Goal: Transaction & Acquisition: Purchase product/service

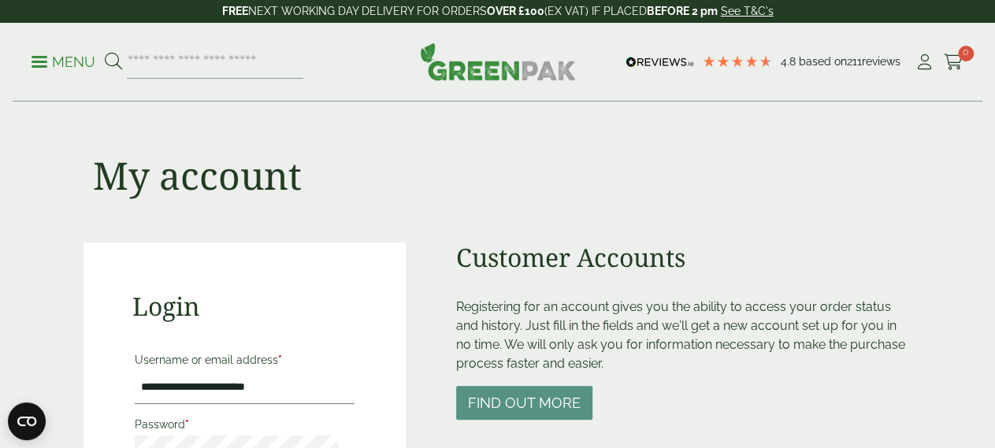
scroll to position [246, 0]
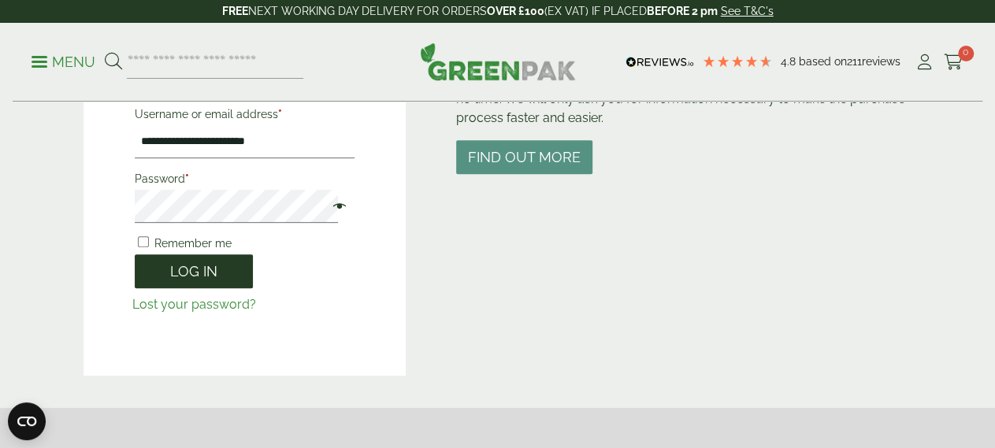
click at [212, 273] on button "Log in" at bounding box center [194, 271] width 118 height 34
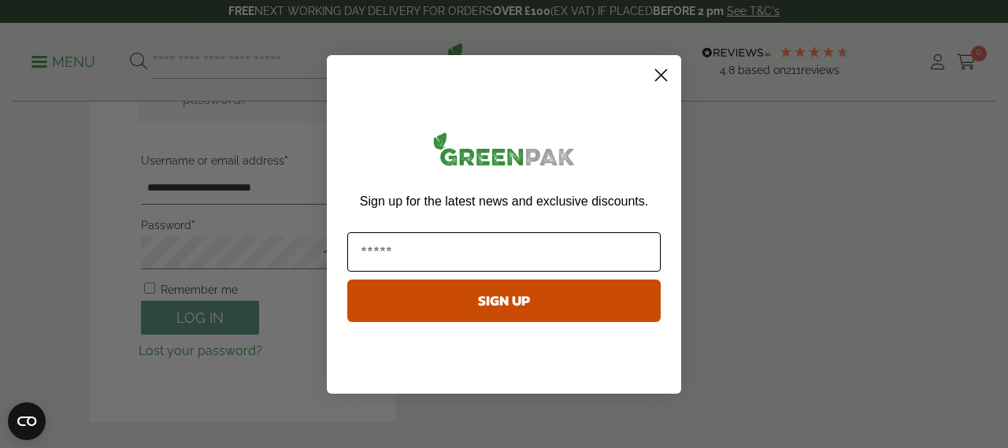
click at [483, 256] on input "Email" at bounding box center [503, 251] width 313 height 39
type input "**********"
click at [502, 297] on button "SIGN UP" at bounding box center [503, 301] width 313 height 43
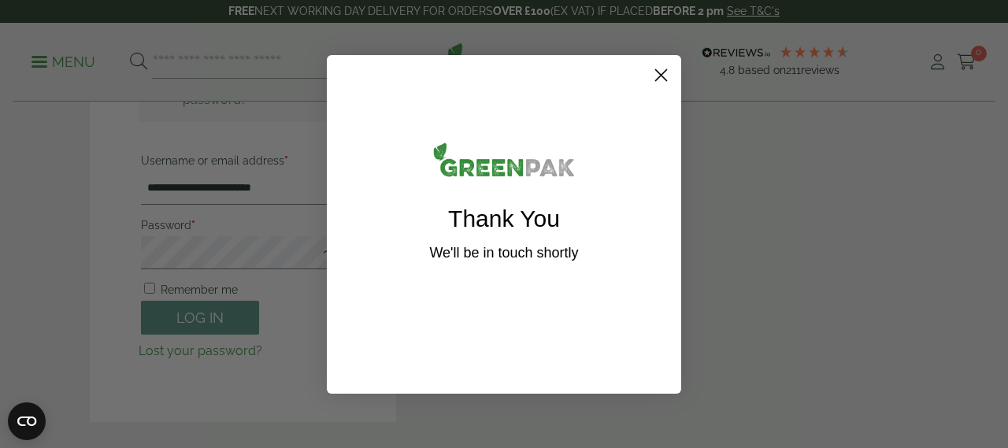
click at [658, 76] on circle "Close dialog" at bounding box center [661, 74] width 26 height 26
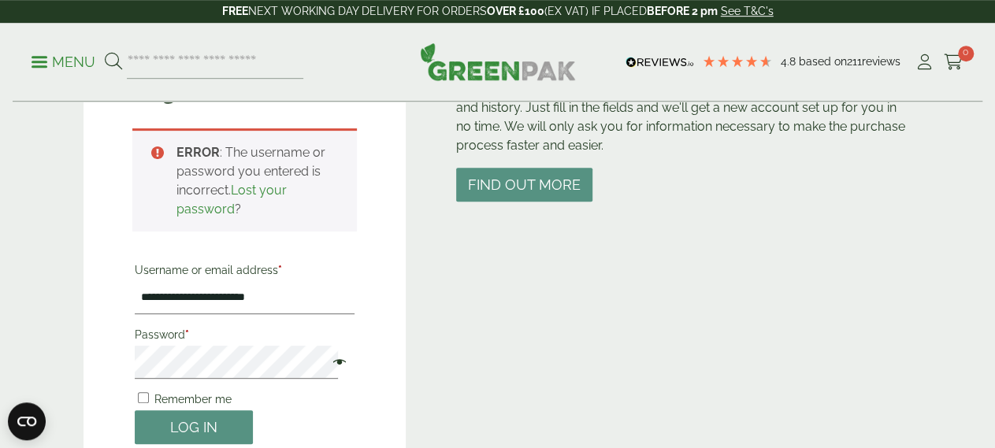
scroll to position [265, 0]
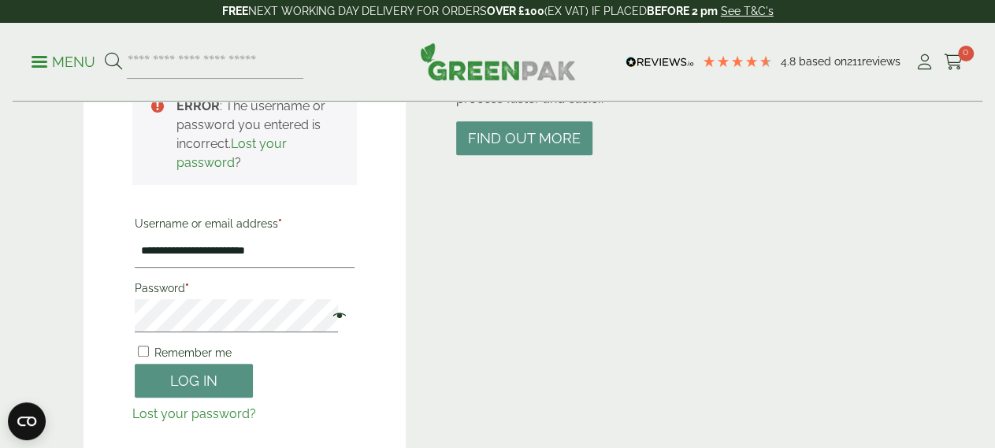
click at [325, 317] on span at bounding box center [335, 317] width 20 height 19
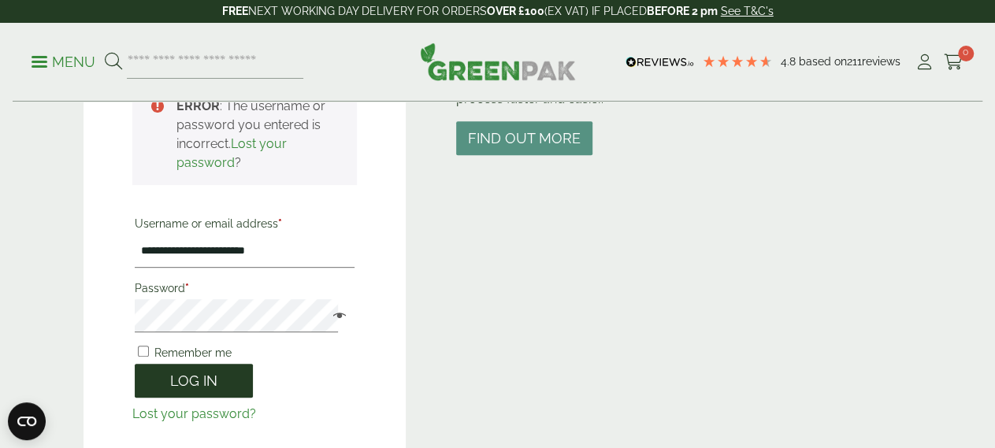
click at [202, 381] on button "Log in" at bounding box center [194, 381] width 118 height 34
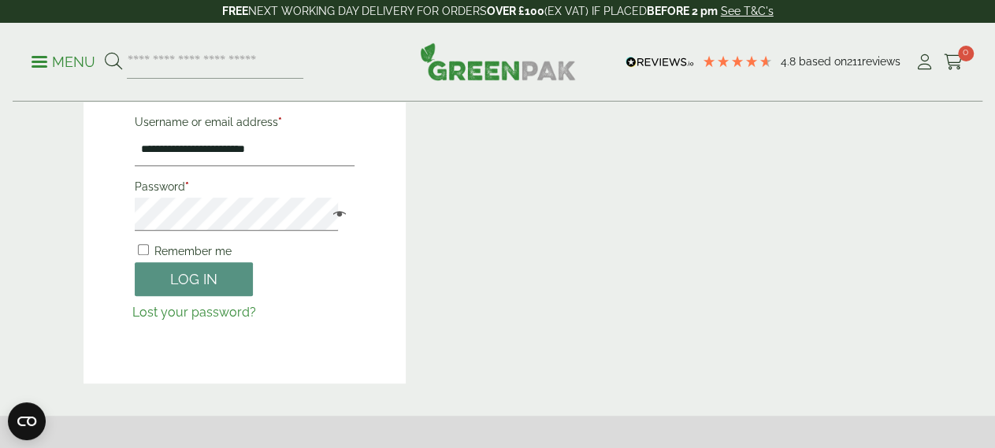
scroll to position [410, 0]
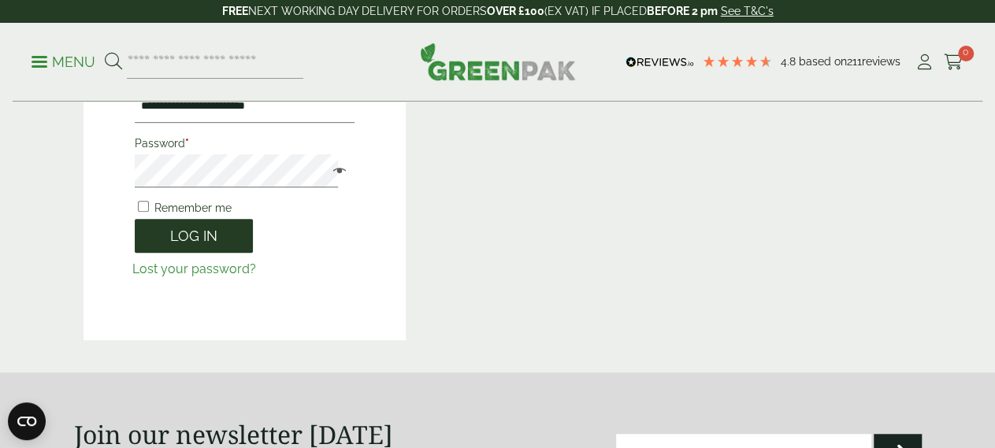
click at [195, 236] on button "Log in" at bounding box center [194, 236] width 118 height 34
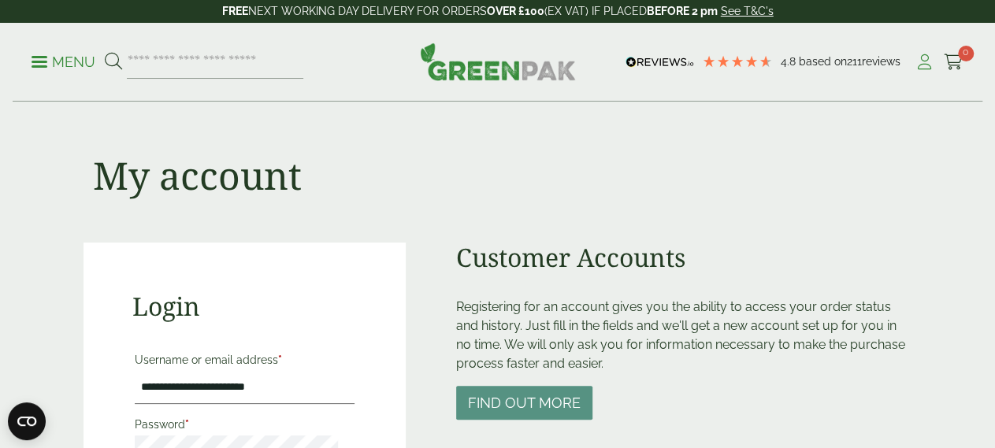
click at [921, 64] on icon at bounding box center [924, 62] width 20 height 16
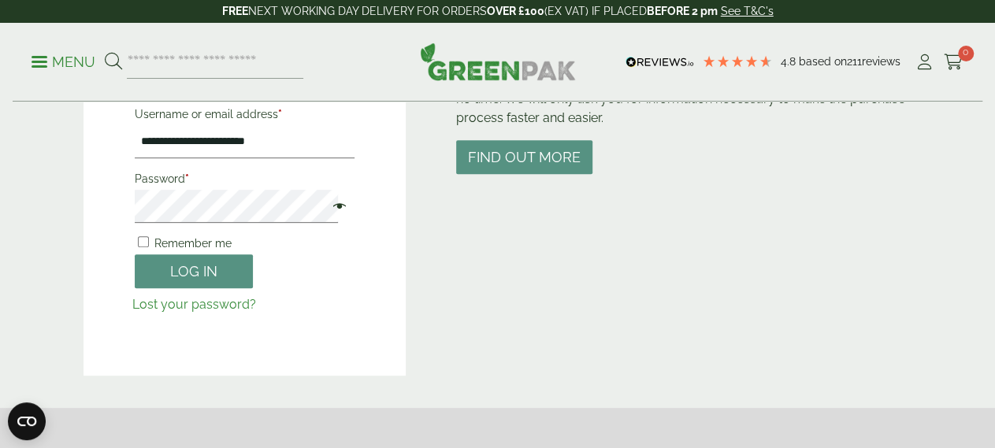
scroll to position [246, 0]
click at [187, 264] on button "Log in" at bounding box center [194, 271] width 118 height 34
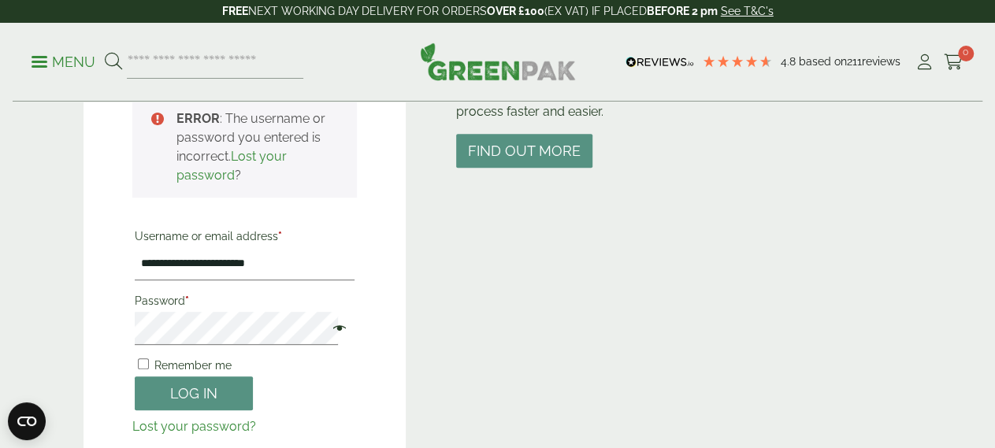
scroll to position [265, 0]
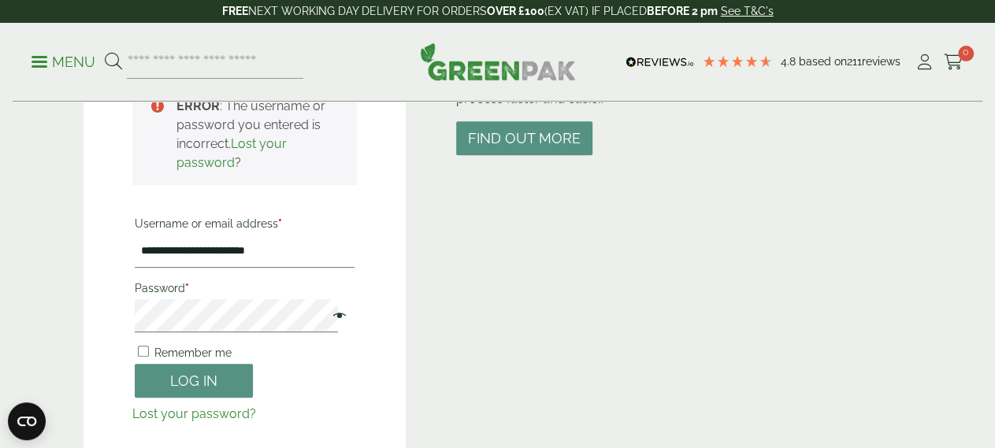
click at [325, 313] on span at bounding box center [335, 317] width 20 height 19
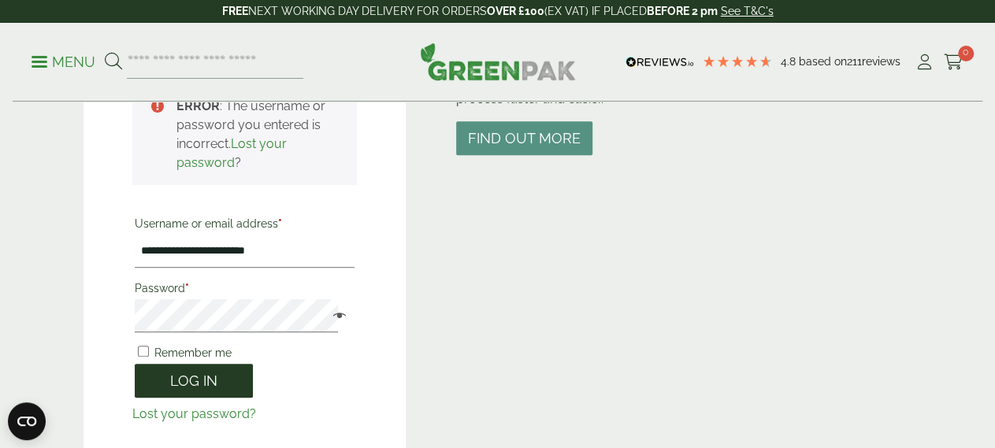
click at [176, 380] on button "Log in" at bounding box center [194, 381] width 118 height 34
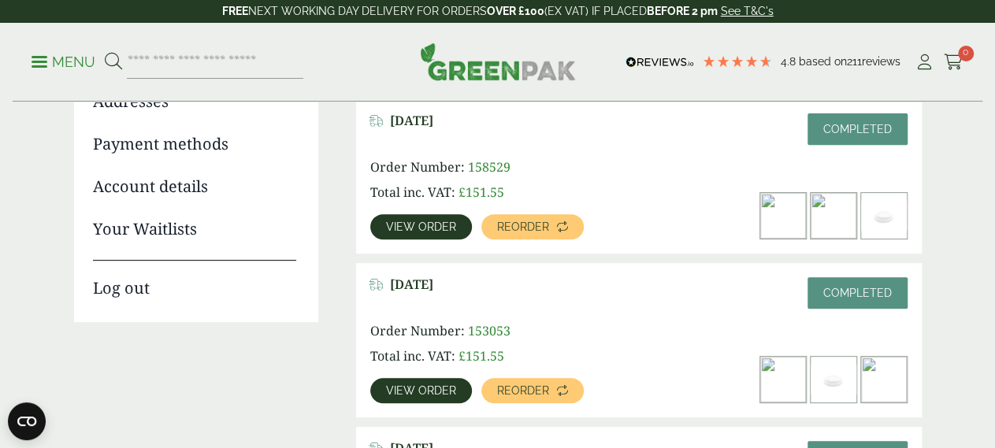
scroll to position [164, 0]
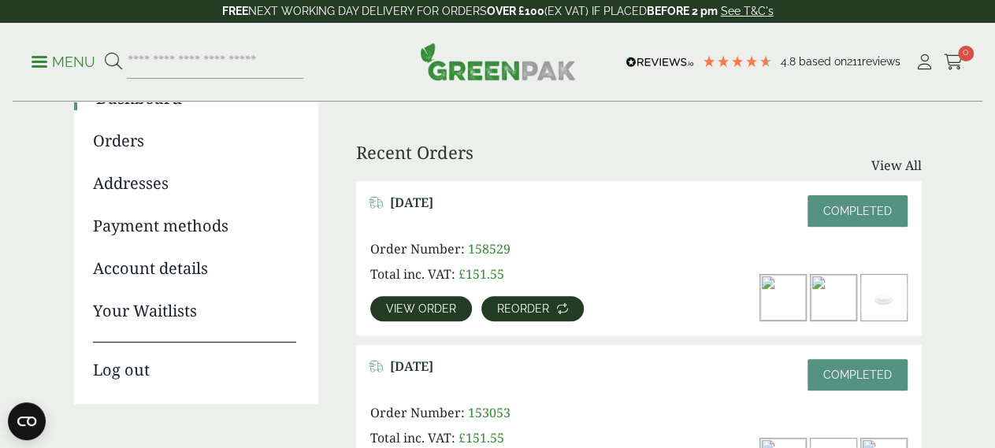
click at [558, 310] on icon at bounding box center [562, 308] width 11 height 11
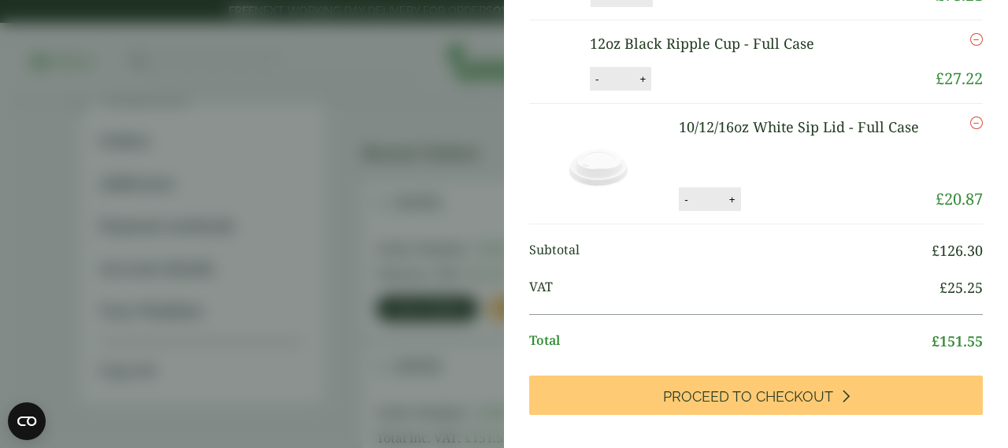
scroll to position [208, 0]
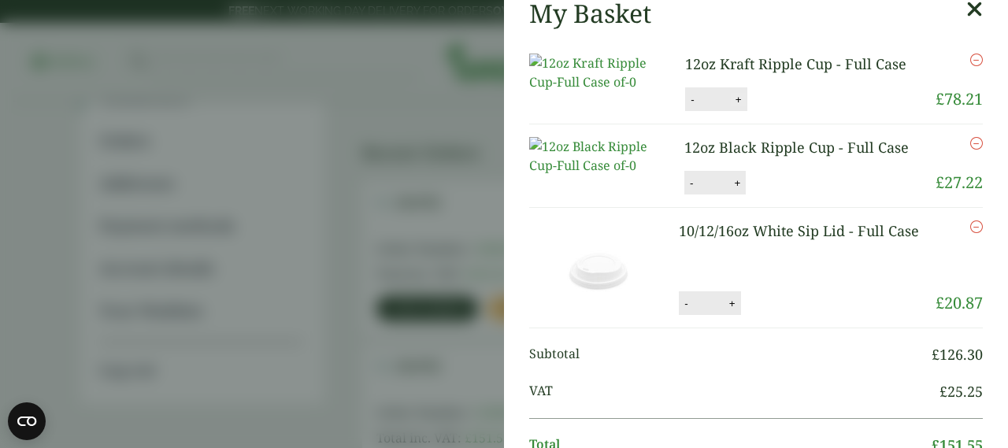
click at [731, 106] on button "+" at bounding box center [739, 99] width 16 height 13
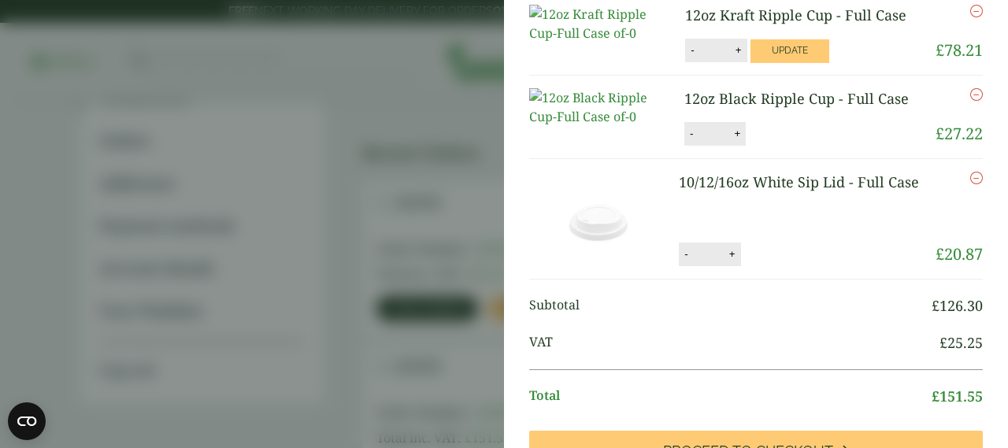
scroll to position [14, 0]
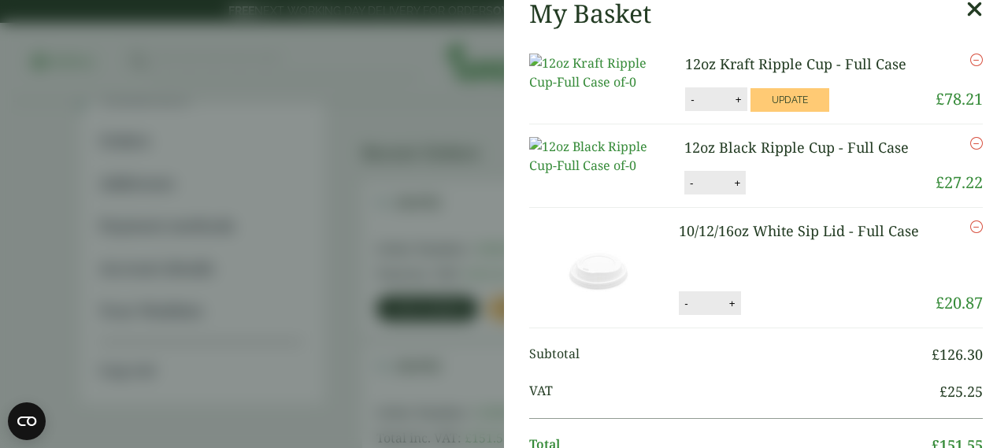
click at [703, 116] on input "*" at bounding box center [715, 99] width 32 height 33
type input "*"
click at [703, 116] on input "*" at bounding box center [715, 99] width 32 height 33
click at [701, 320] on input "*" at bounding box center [709, 303] width 32 height 33
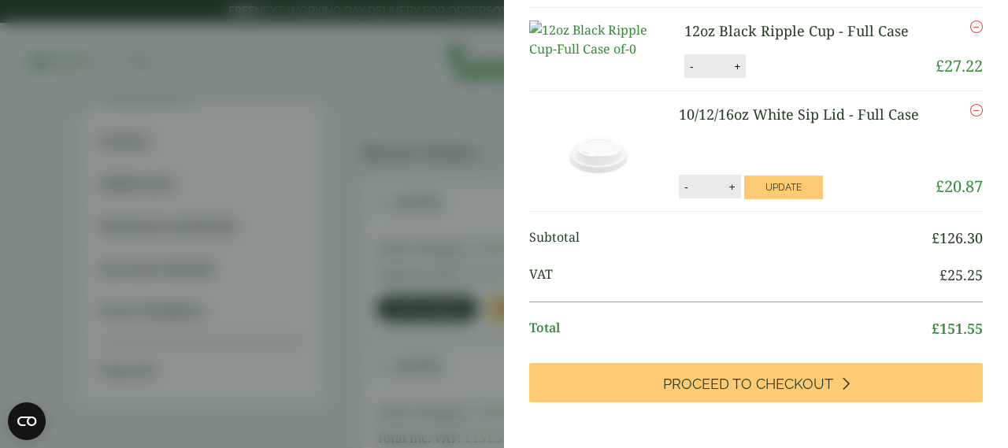
scroll to position [222, 0]
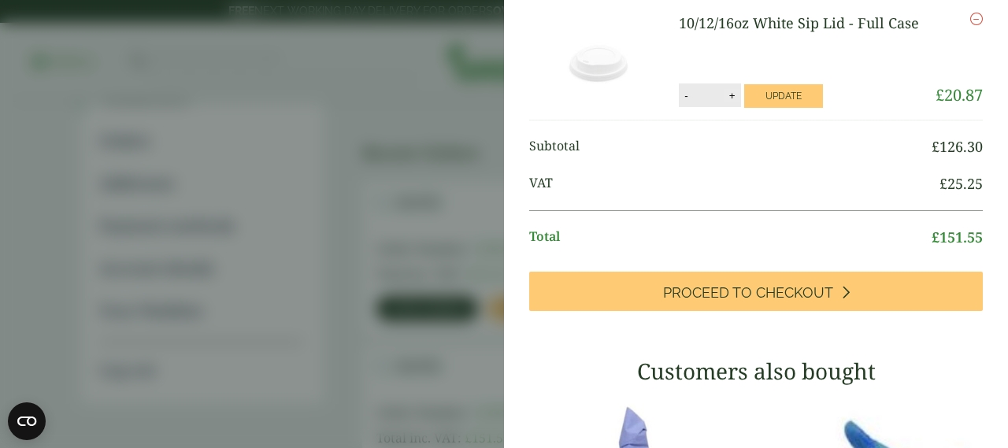
click at [725, 102] on button "+" at bounding box center [733, 95] width 16 height 13
type input "*"
click at [777, 108] on button "Update" at bounding box center [783, 96] width 79 height 24
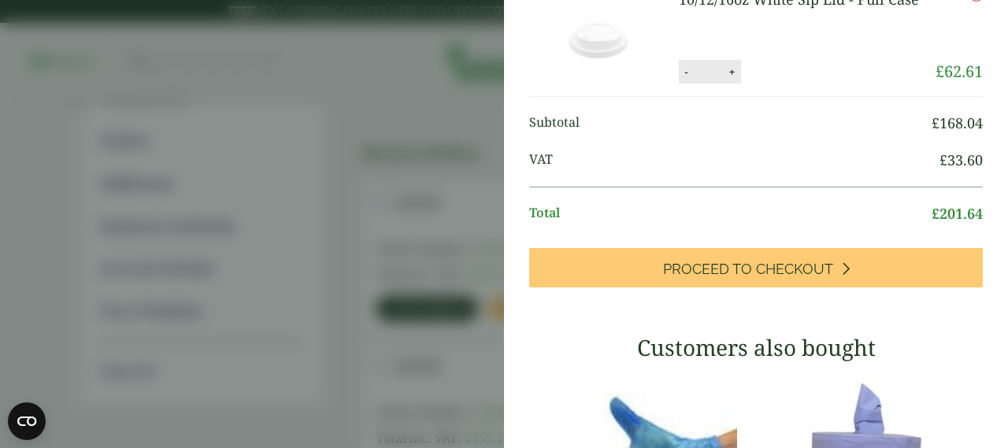
scroll to position [312, 0]
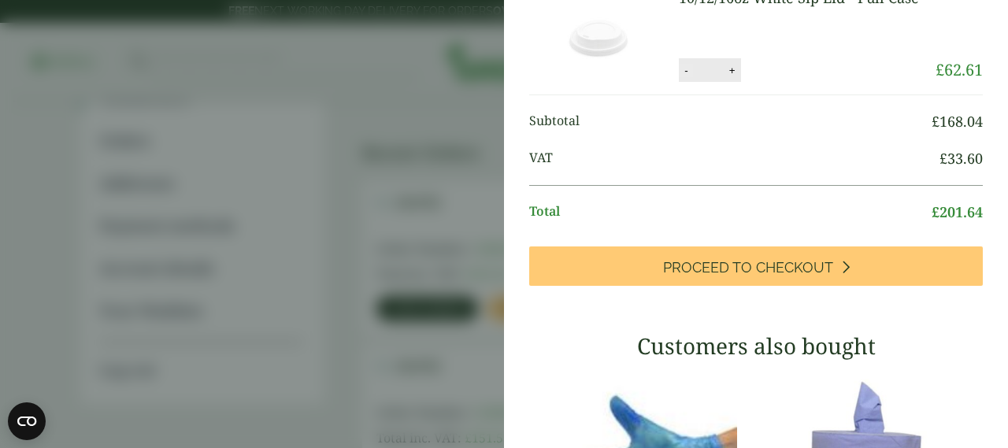
click at [680, 77] on button "-" at bounding box center [686, 70] width 13 height 13
type input "*"
click at [777, 83] on button "Update" at bounding box center [783, 71] width 79 height 24
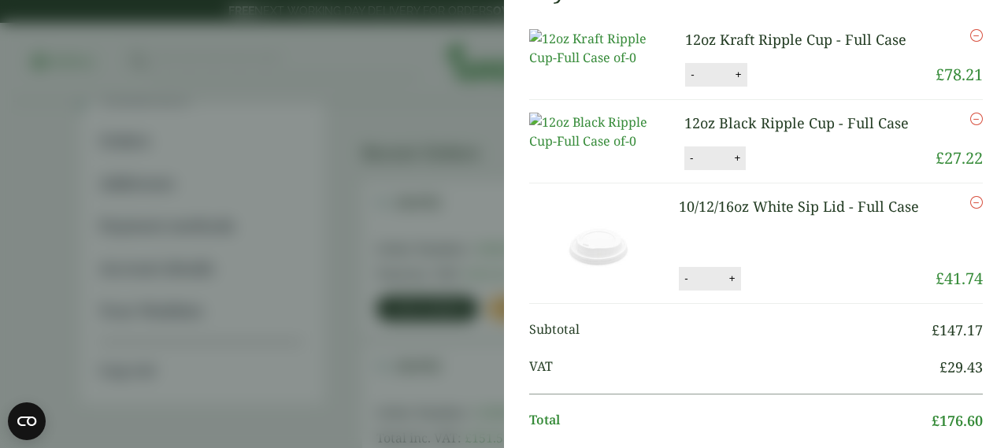
scroll to position [39, 0]
click at [686, 81] on button "-" at bounding box center [692, 74] width 13 height 13
type input "*"
click at [785, 87] on button "Update" at bounding box center [790, 75] width 79 height 24
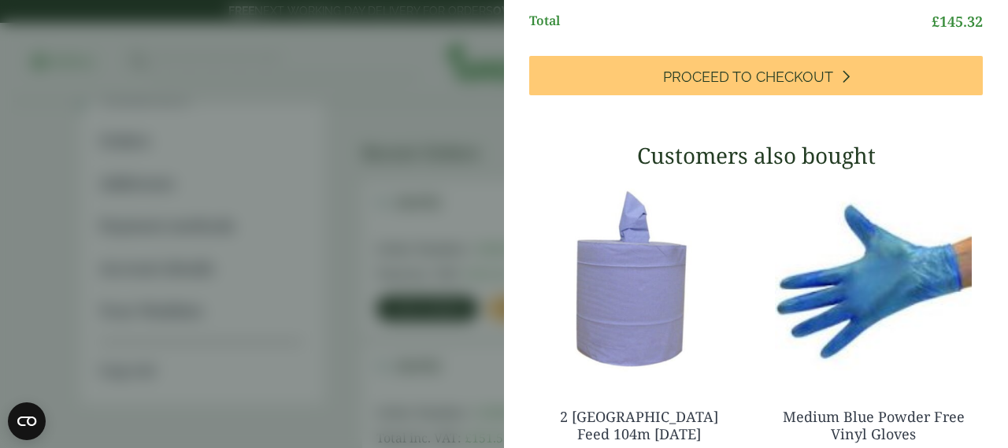
scroll to position [312, 0]
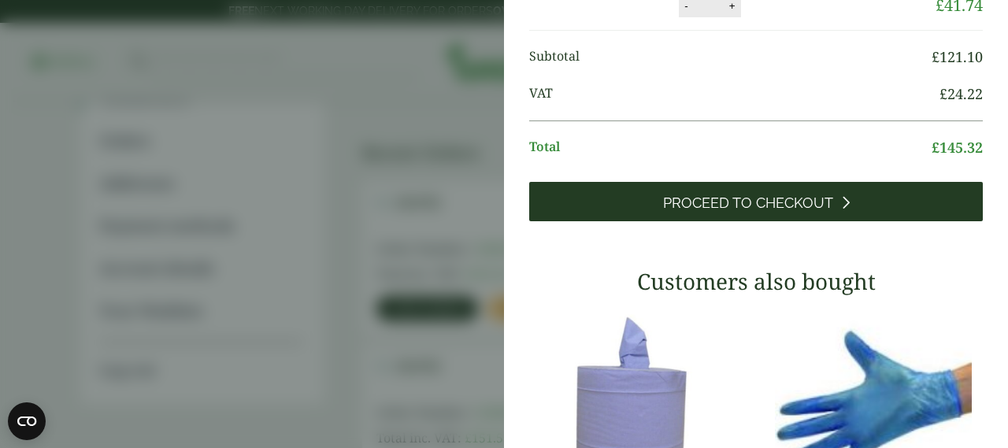
click at [761, 212] on span "Proceed to Checkout" at bounding box center [748, 203] width 170 height 17
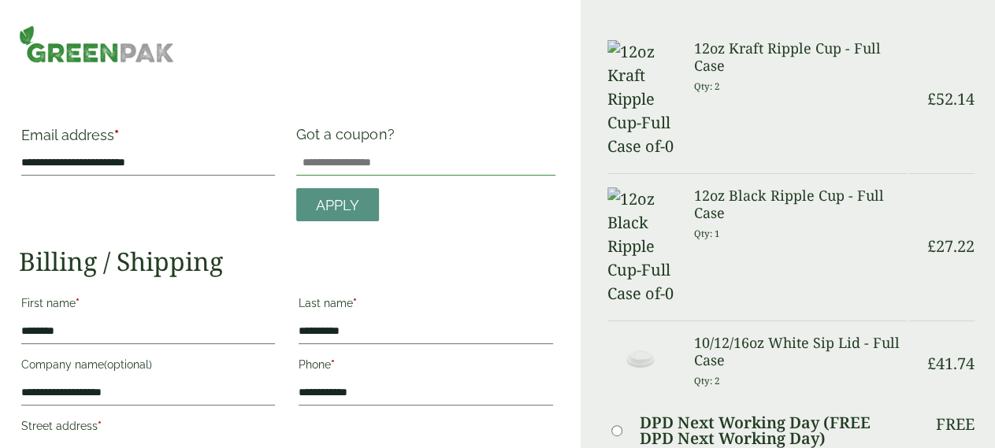
click at [369, 158] on input "Got a coupon?" at bounding box center [425, 162] width 258 height 25
type input "**********"
click at [348, 202] on span "Apply" at bounding box center [337, 205] width 43 height 17
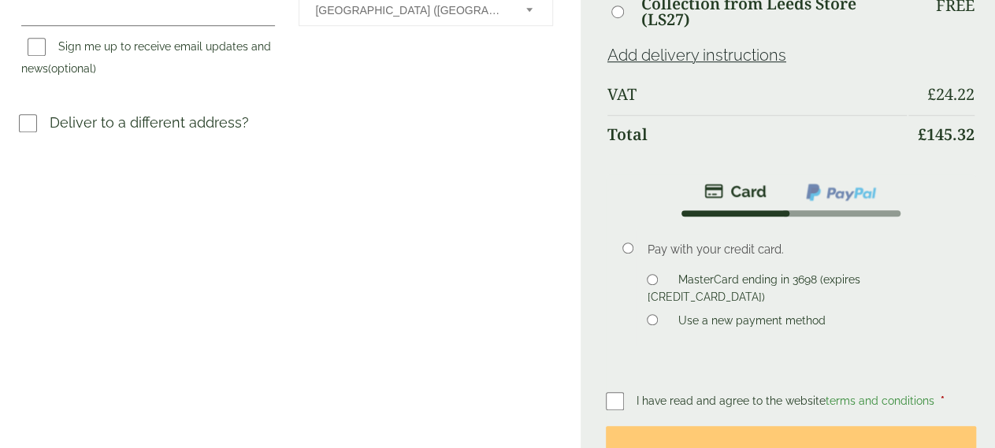
scroll to position [573, 0]
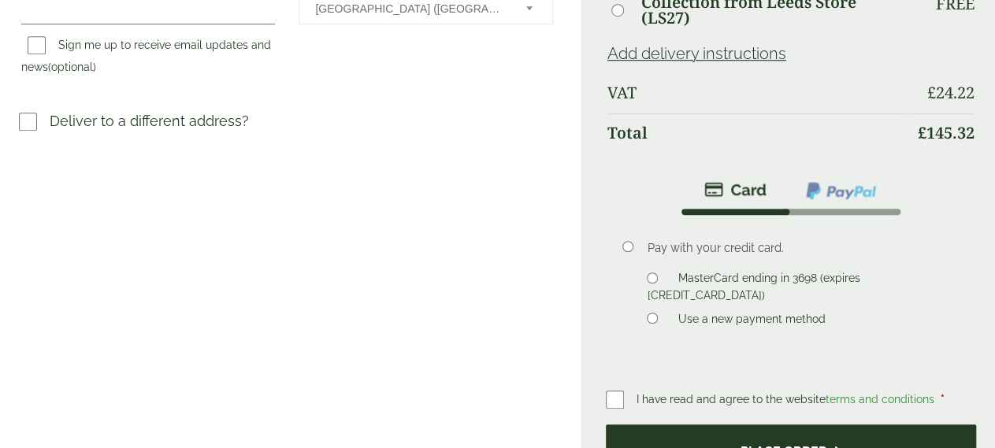
click at [796, 425] on button "Place order" at bounding box center [791, 450] width 370 height 51
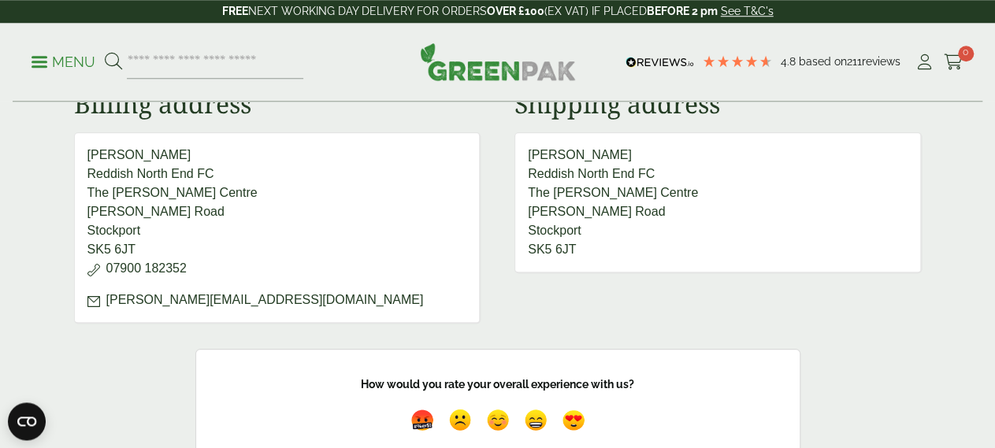
scroll to position [737, 0]
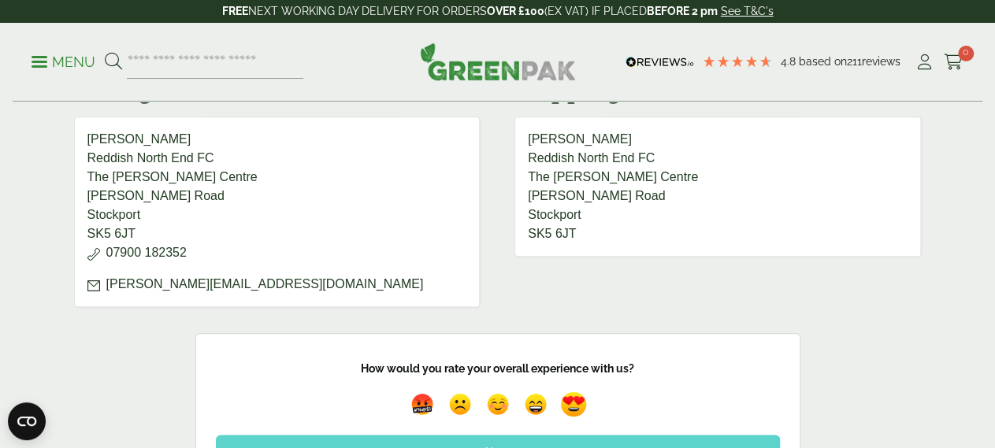
click at [577, 402] on img at bounding box center [573, 405] width 36 height 36
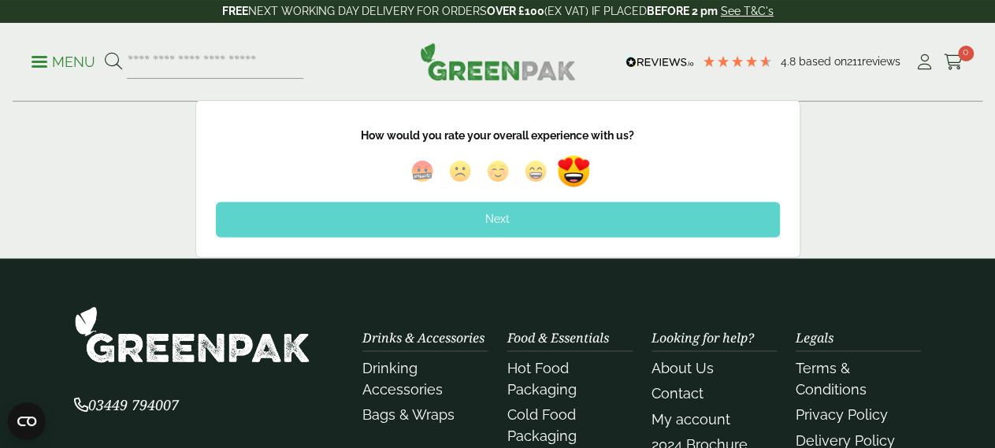
scroll to position [983, 0]
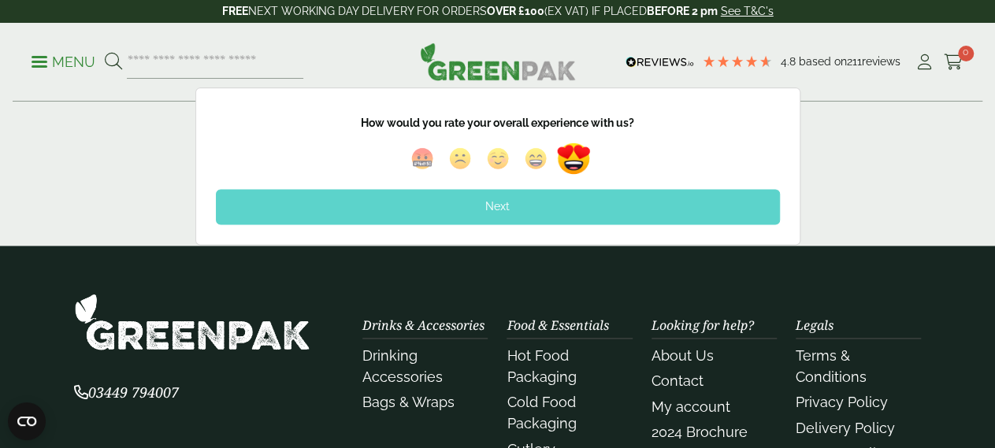
click at [506, 206] on div "Next" at bounding box center [498, 206] width 564 height 35
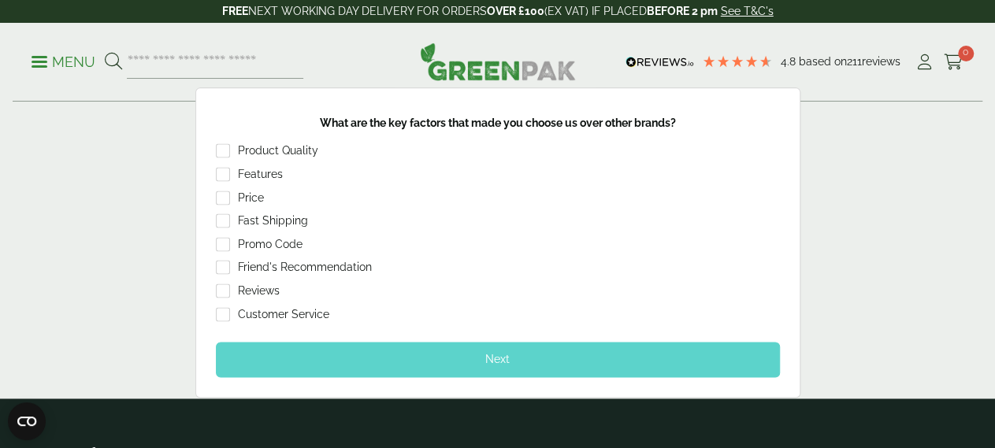
click at [504, 353] on div "Next" at bounding box center [498, 359] width 564 height 35
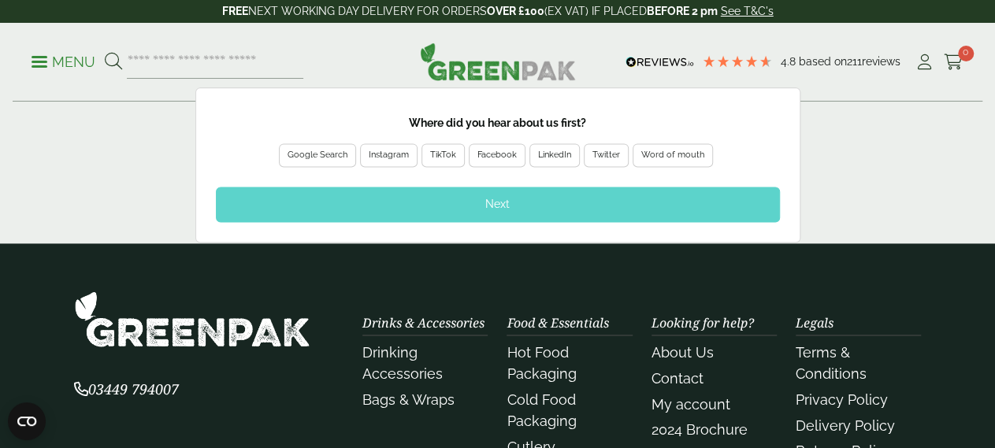
click at [492, 198] on div "Next" at bounding box center [498, 204] width 564 height 35
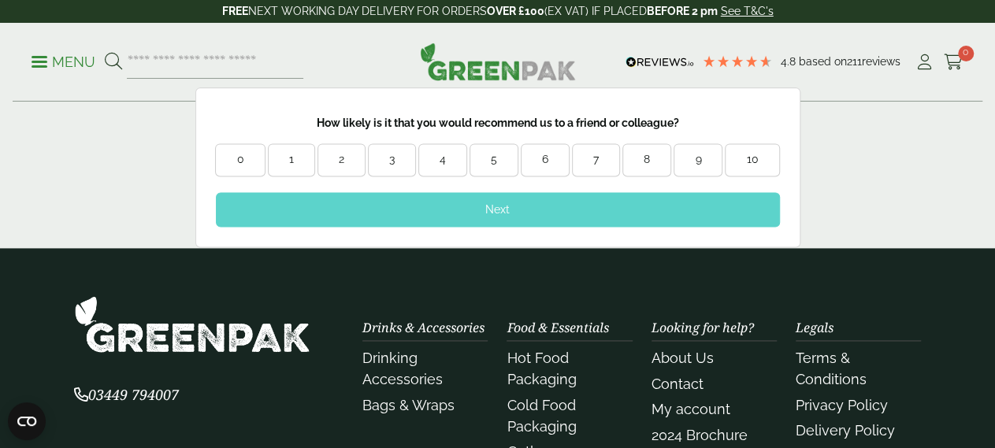
click at [751, 154] on div "10" at bounding box center [751, 160] width 53 height 16
click at [500, 210] on div "Next" at bounding box center [498, 209] width 564 height 35
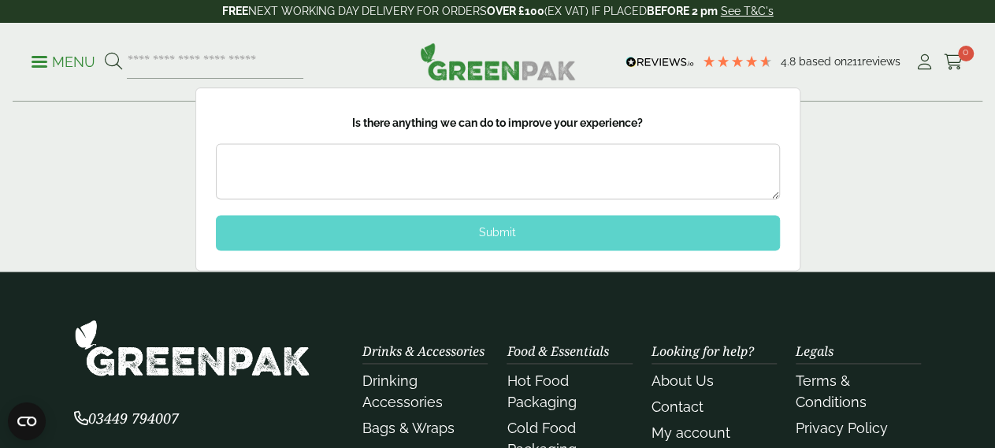
click at [495, 230] on div "Submit" at bounding box center [498, 232] width 564 height 35
